Goal: Navigation & Orientation: Find specific page/section

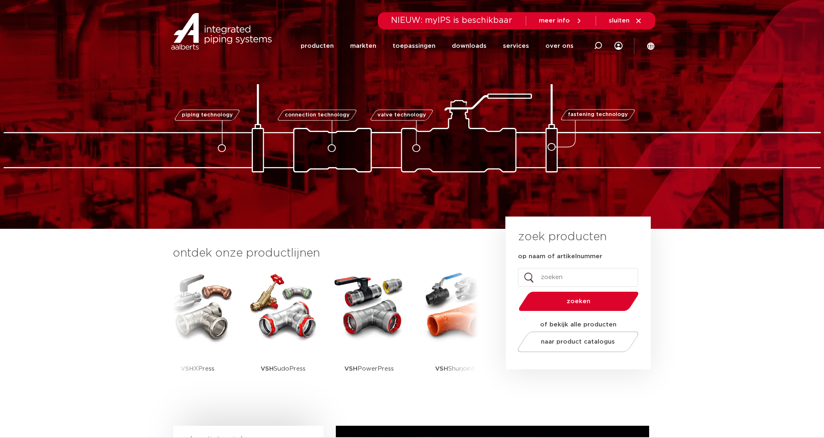
click at [226, 35] on img at bounding box center [221, 31] width 105 height 37
click at [554, 47] on link "over ons" at bounding box center [559, 45] width 28 height 33
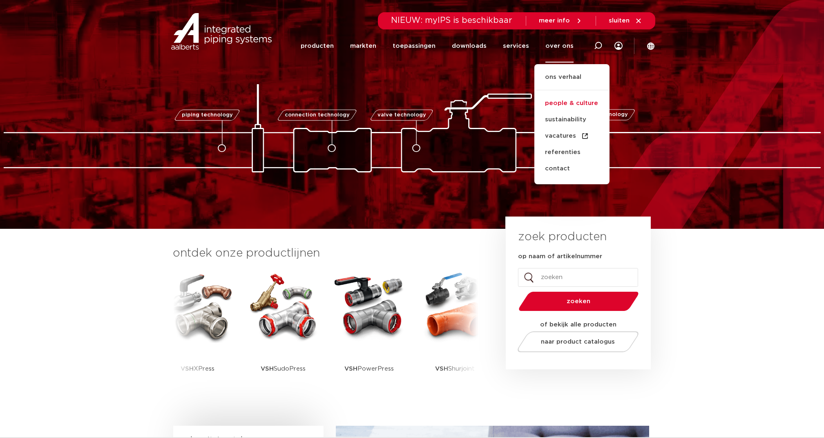
click at [568, 101] on link "people & culture" at bounding box center [571, 103] width 75 height 16
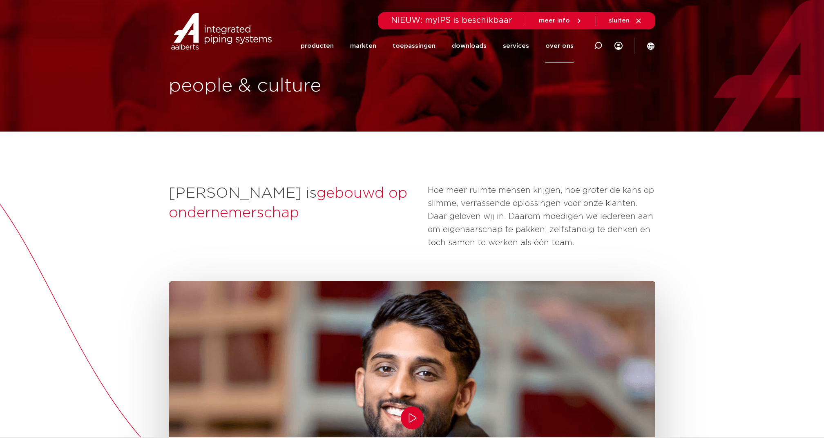
click at [563, 45] on link "over ons" at bounding box center [559, 45] width 28 height 33
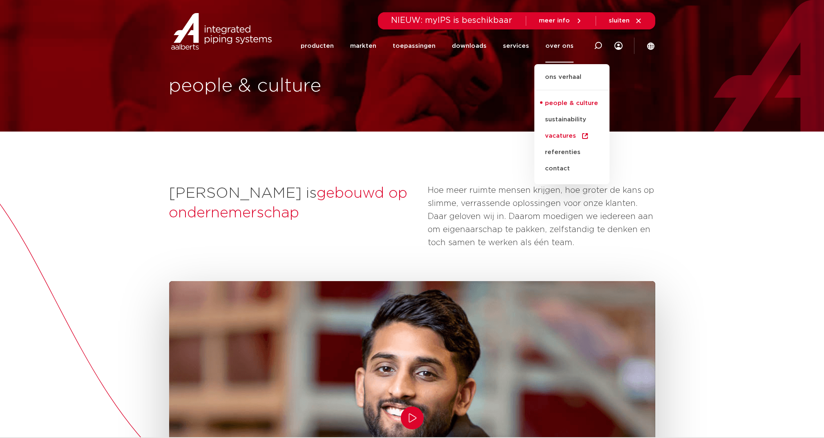
click at [566, 133] on link "vacatures" at bounding box center [571, 136] width 75 height 16
